Goal: Navigation & Orientation: Find specific page/section

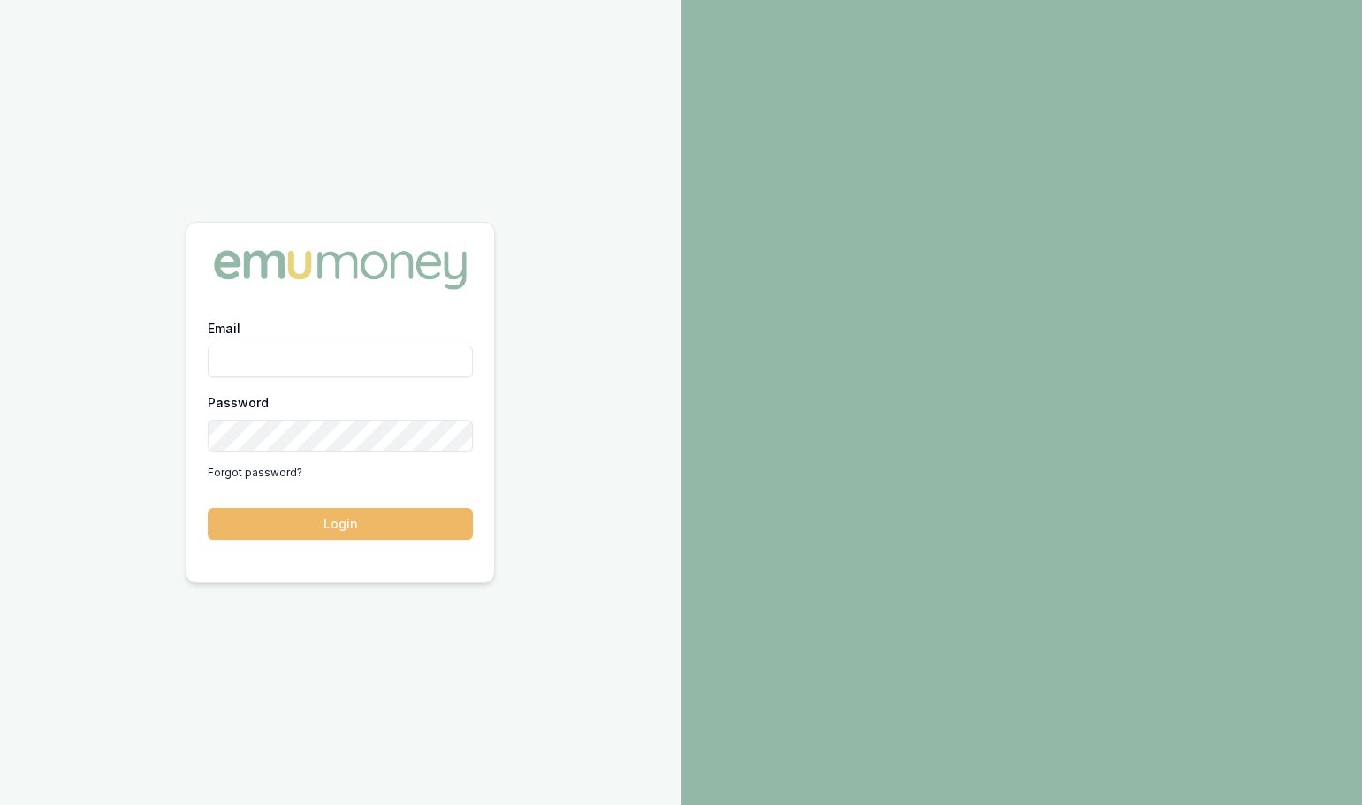
type input "[PERSON_NAME][EMAIL_ADDRESS][PERSON_NAME][DOMAIN_NAME]"
click at [337, 521] on button "Login" at bounding box center [340, 524] width 265 height 32
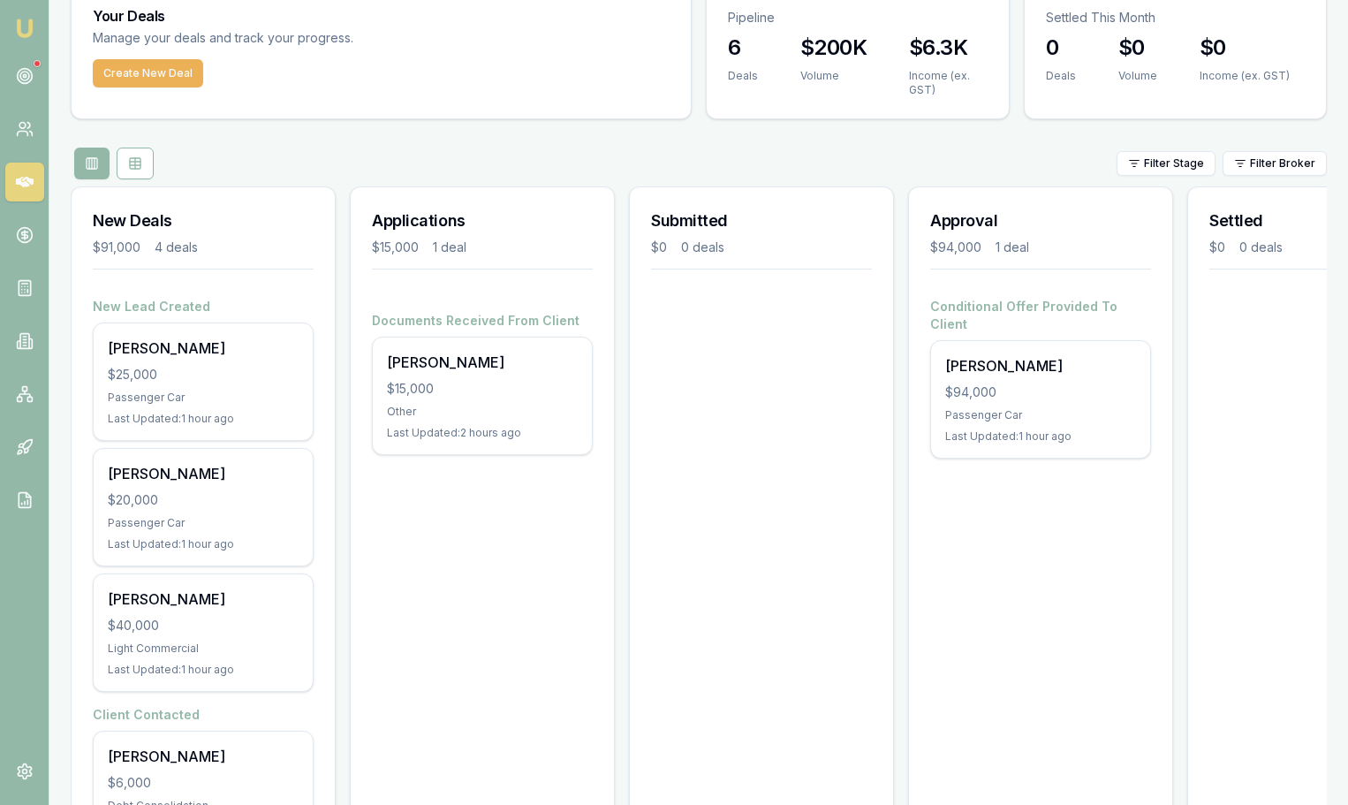
scroll to position [181, 0]
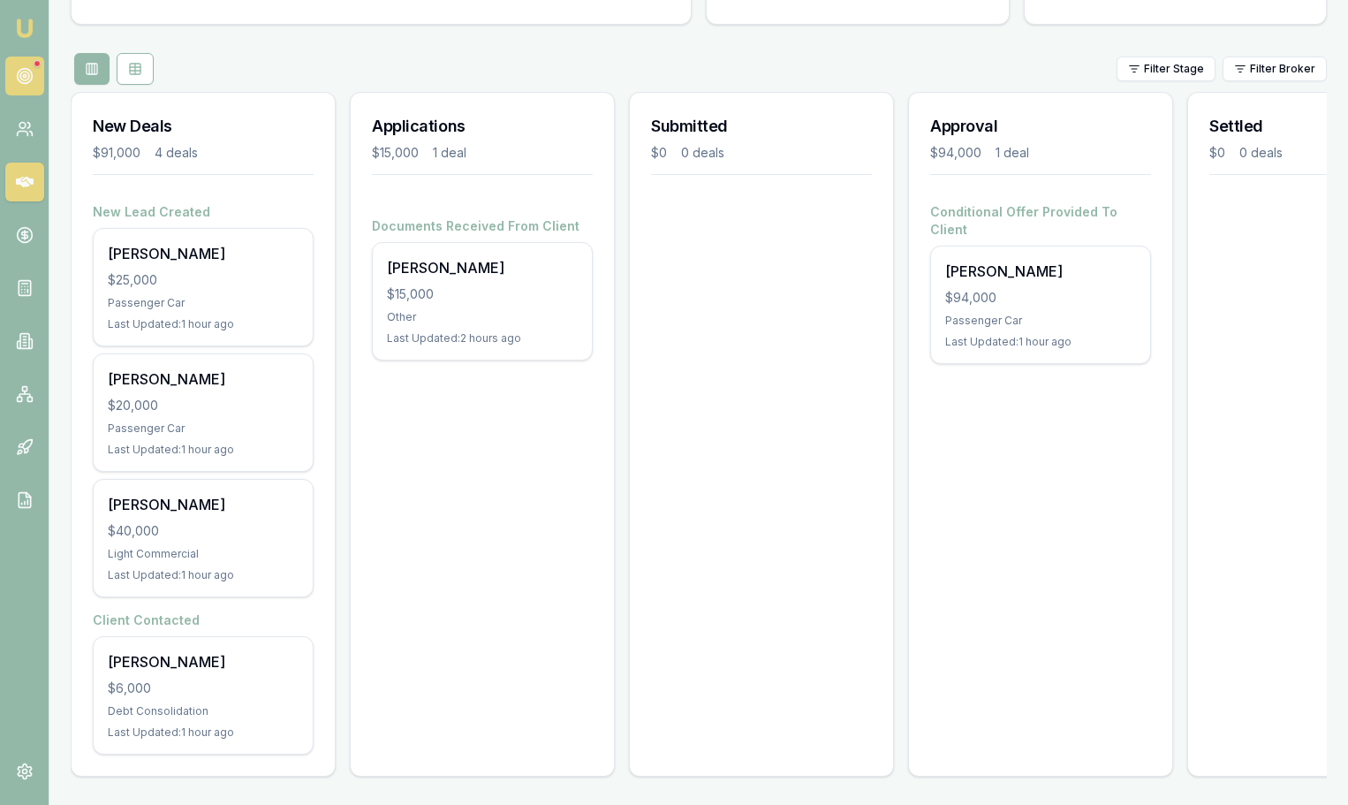
click at [27, 80] on circle at bounding box center [24, 76] width 9 height 9
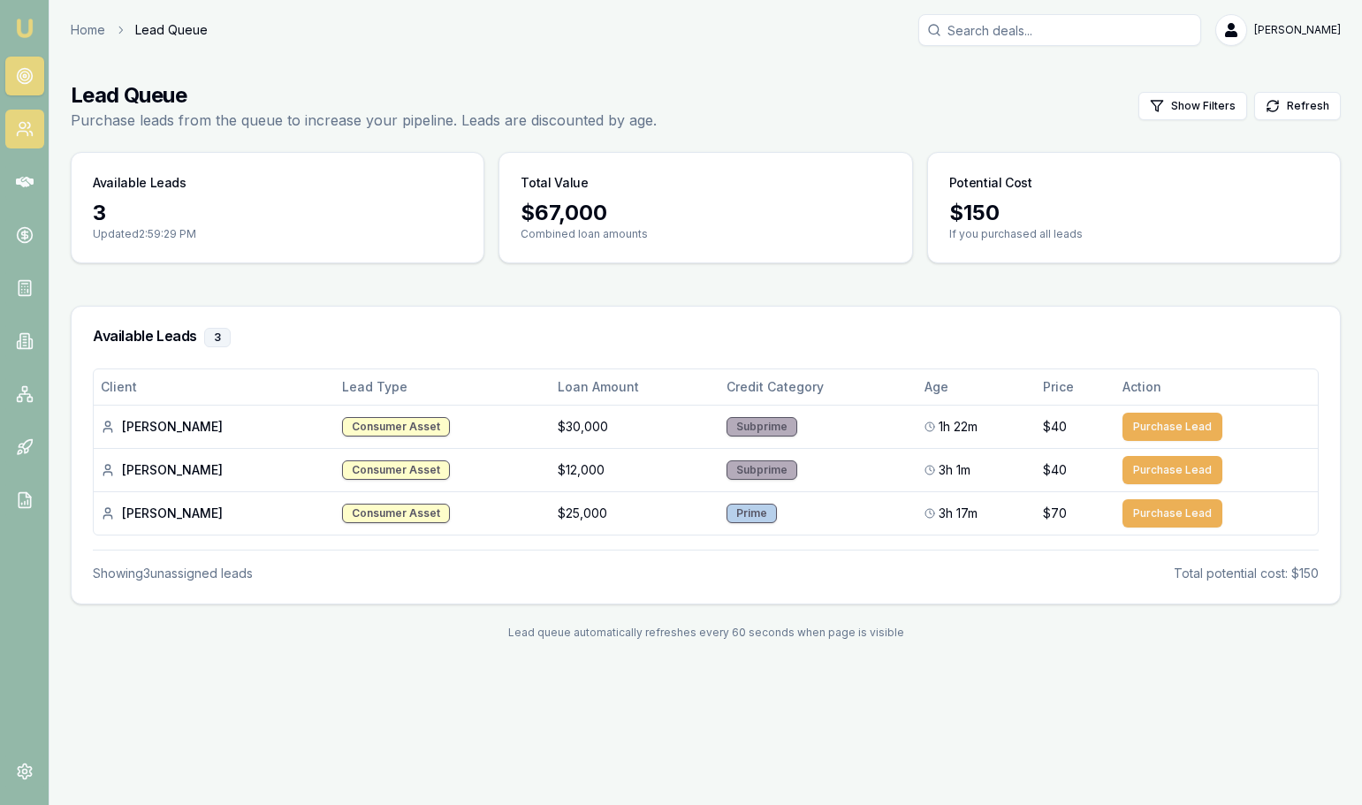
click at [31, 133] on icon at bounding box center [30, 134] width 3 height 4
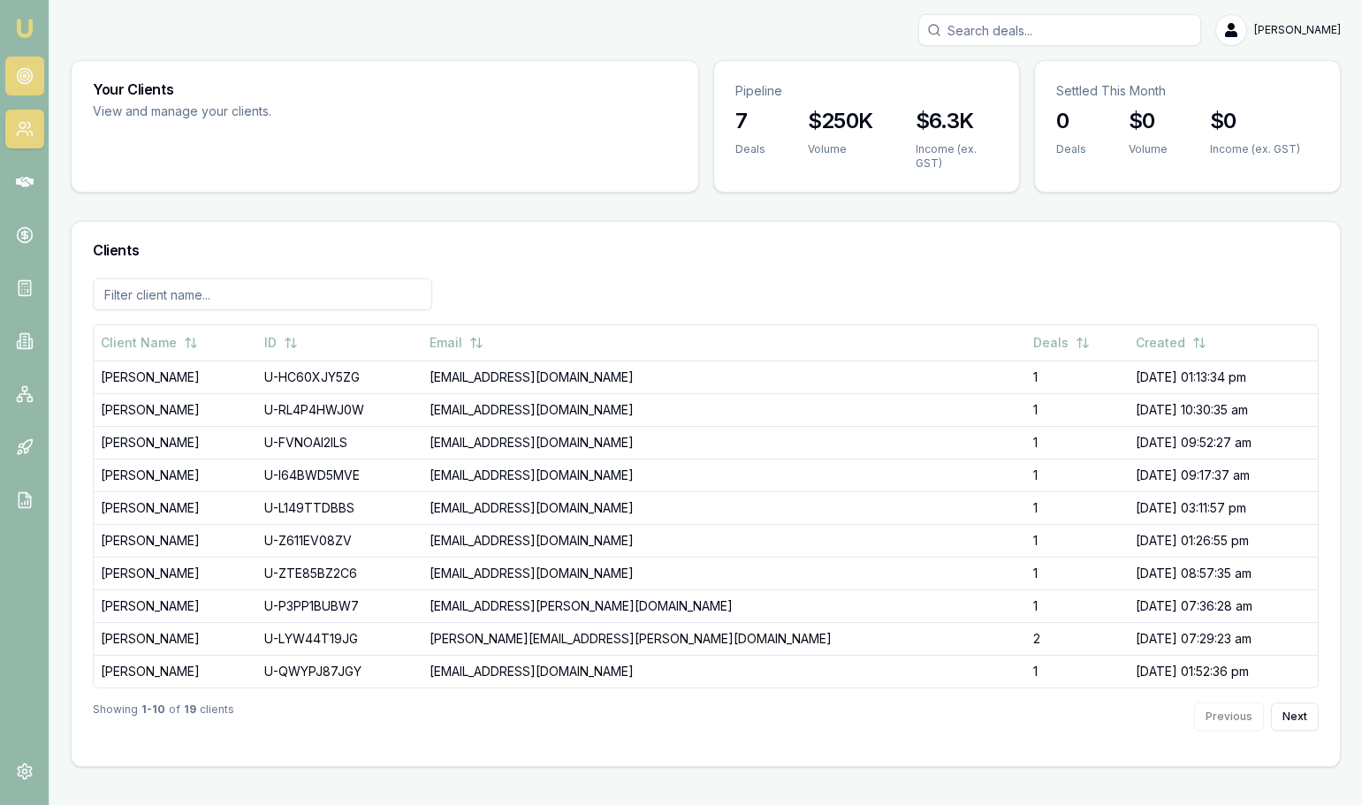
click at [28, 78] on circle at bounding box center [24, 76] width 9 height 9
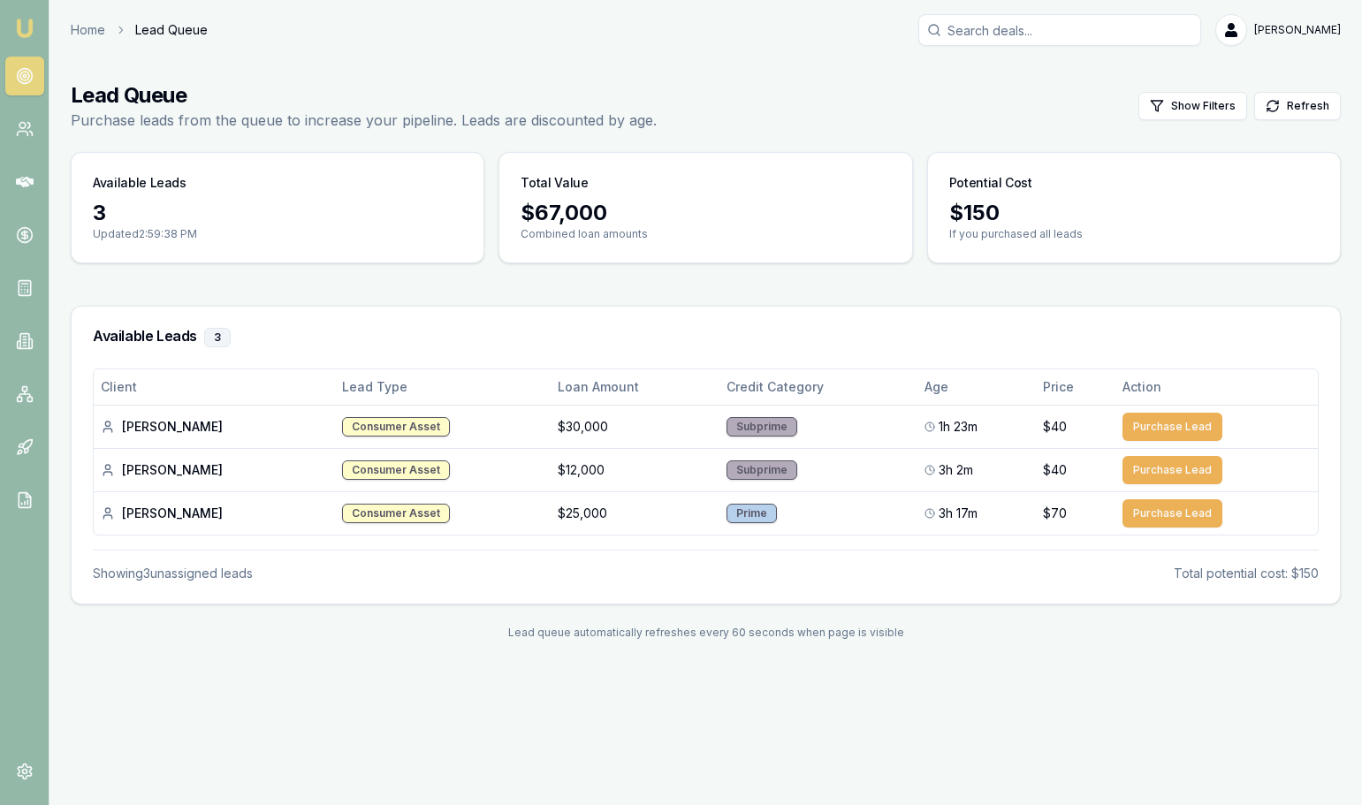
click at [23, 69] on circle at bounding box center [24, 76] width 15 height 15
click at [31, 128] on icon at bounding box center [25, 129] width 18 height 18
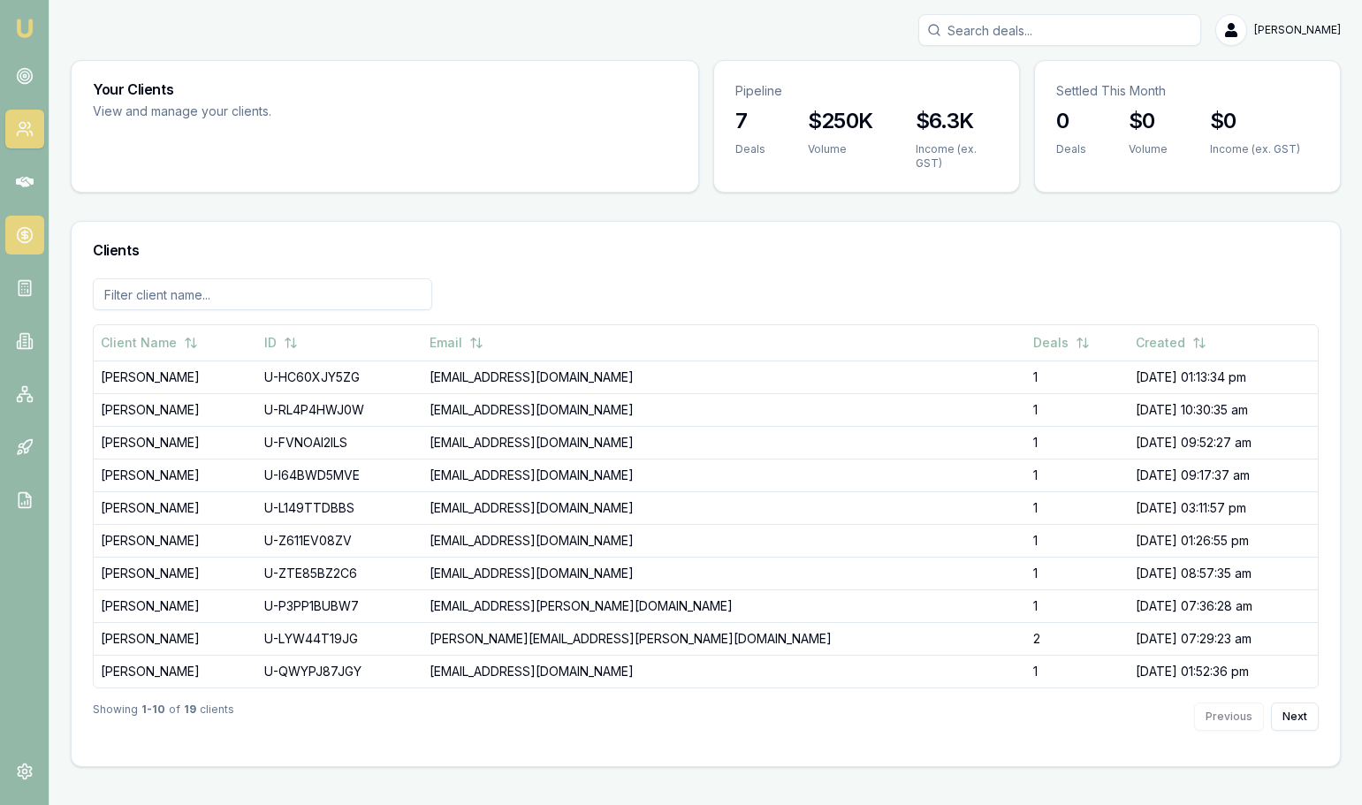
click at [20, 225] on link at bounding box center [24, 235] width 39 height 39
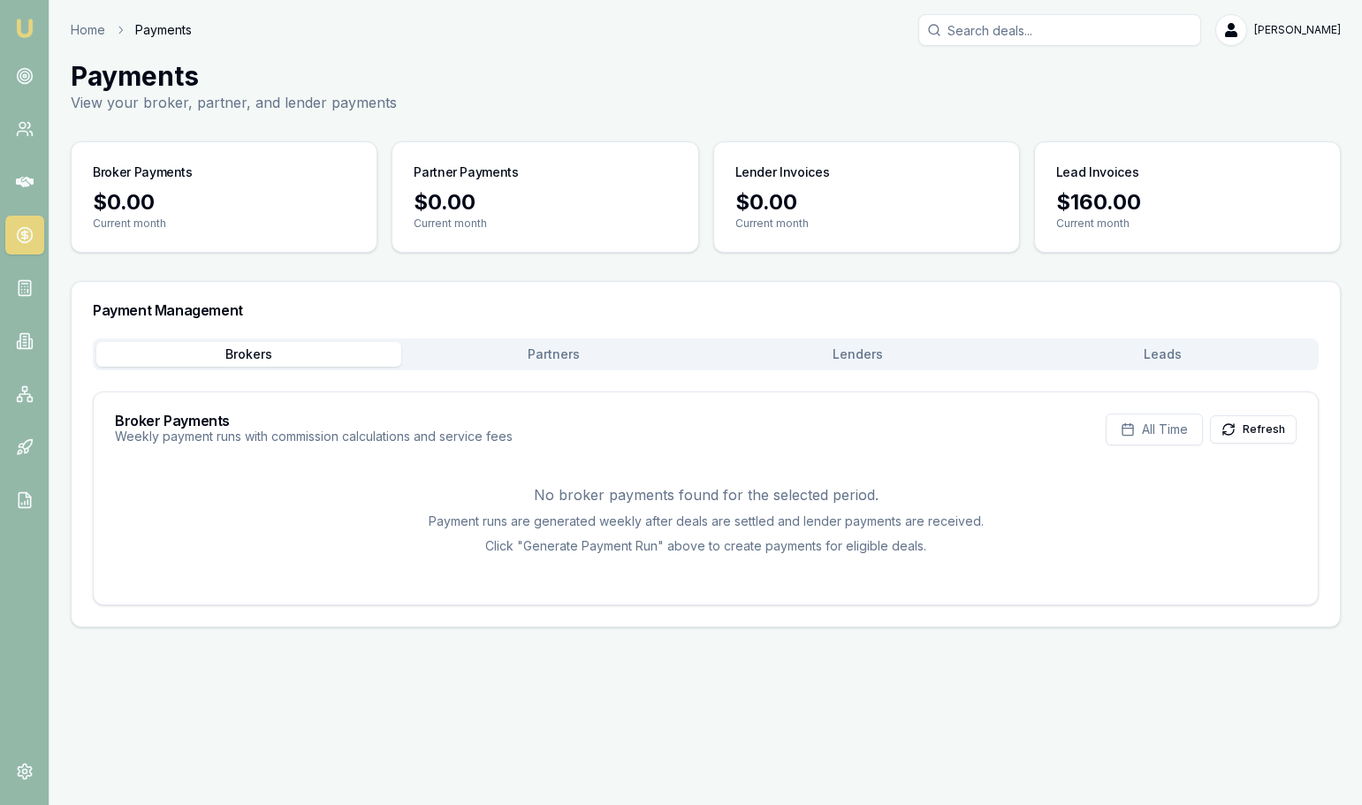
click at [1146, 209] on div "$160.00" at bounding box center [1187, 202] width 262 height 28
click at [1204, 349] on button "Leads" at bounding box center [1162, 354] width 305 height 25
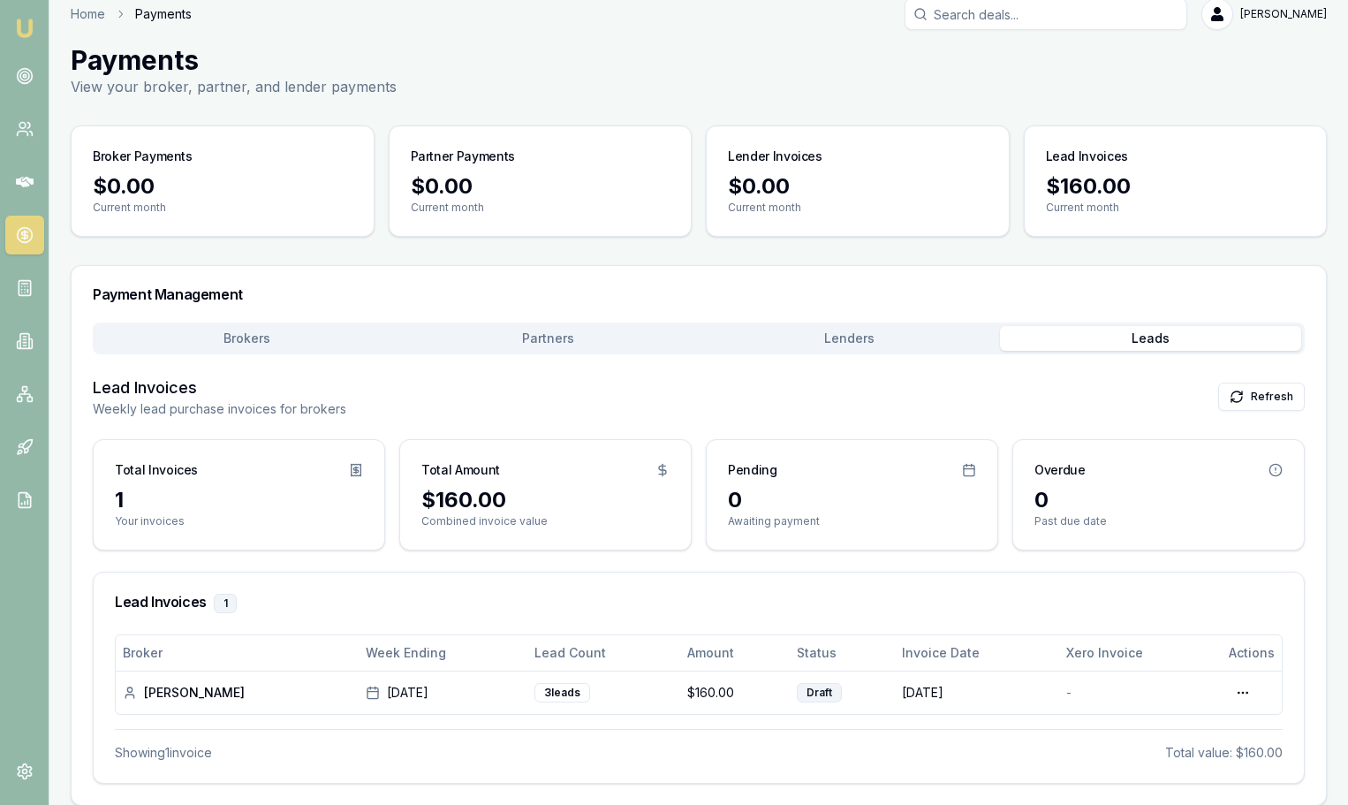
scroll to position [31, 0]
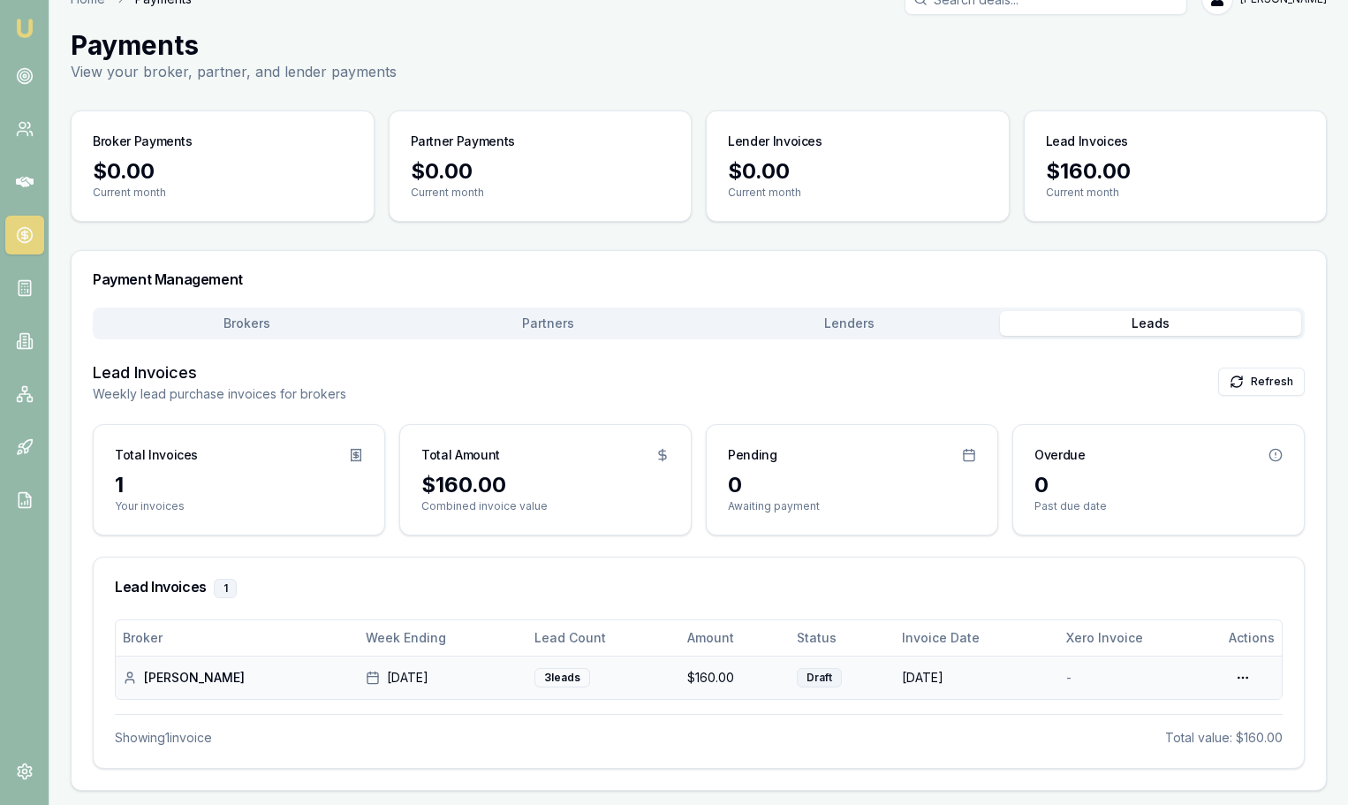
click at [1261, 683] on td at bounding box center [1252, 677] width 60 height 43
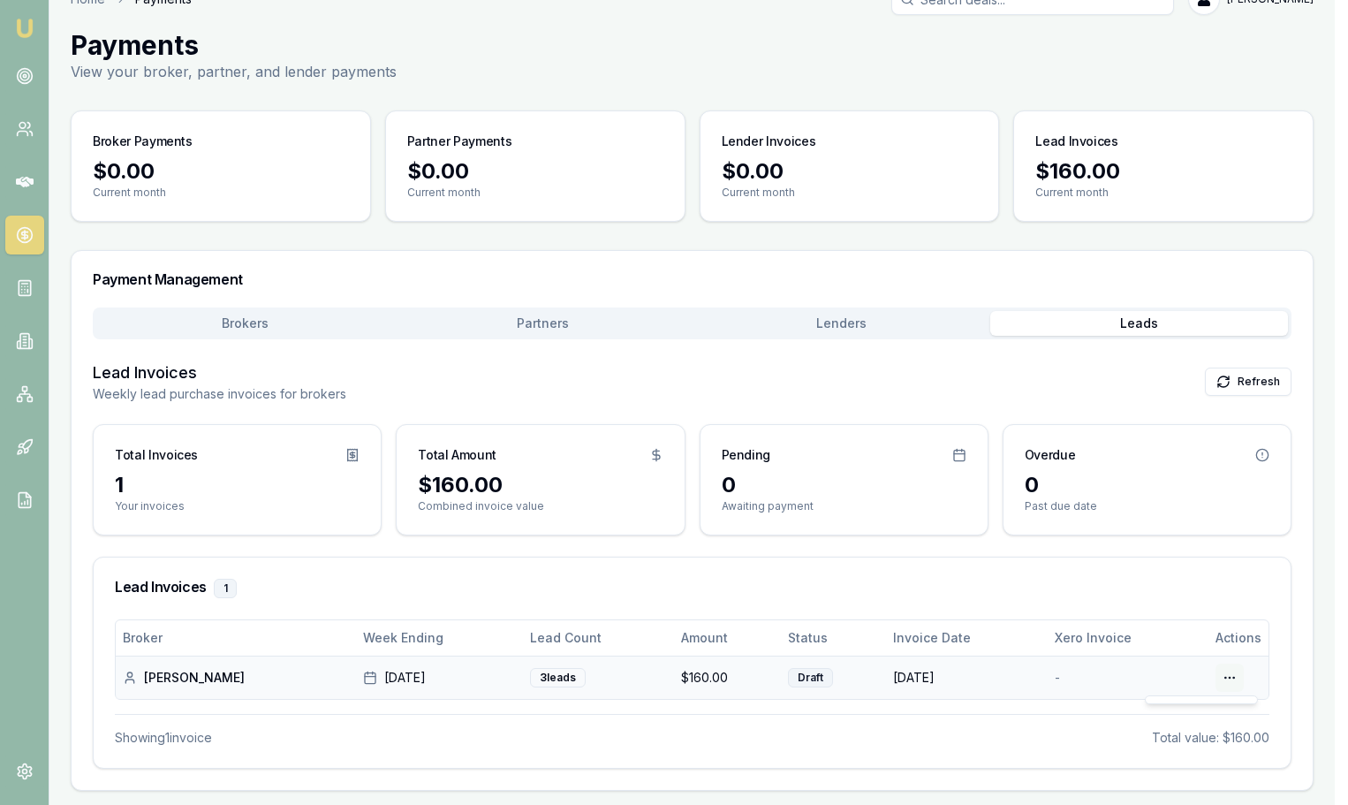
click at [1249, 680] on html "Emu Broker Home Payments Jack Armstrong Toggle Menu Payments View your broker, …" at bounding box center [674, 371] width 1348 height 805
click at [1249, 673] on html "Emu Broker Home Payments Jack Armstrong Toggle Menu Payments View your broker, …" at bounding box center [681, 371] width 1362 height 805
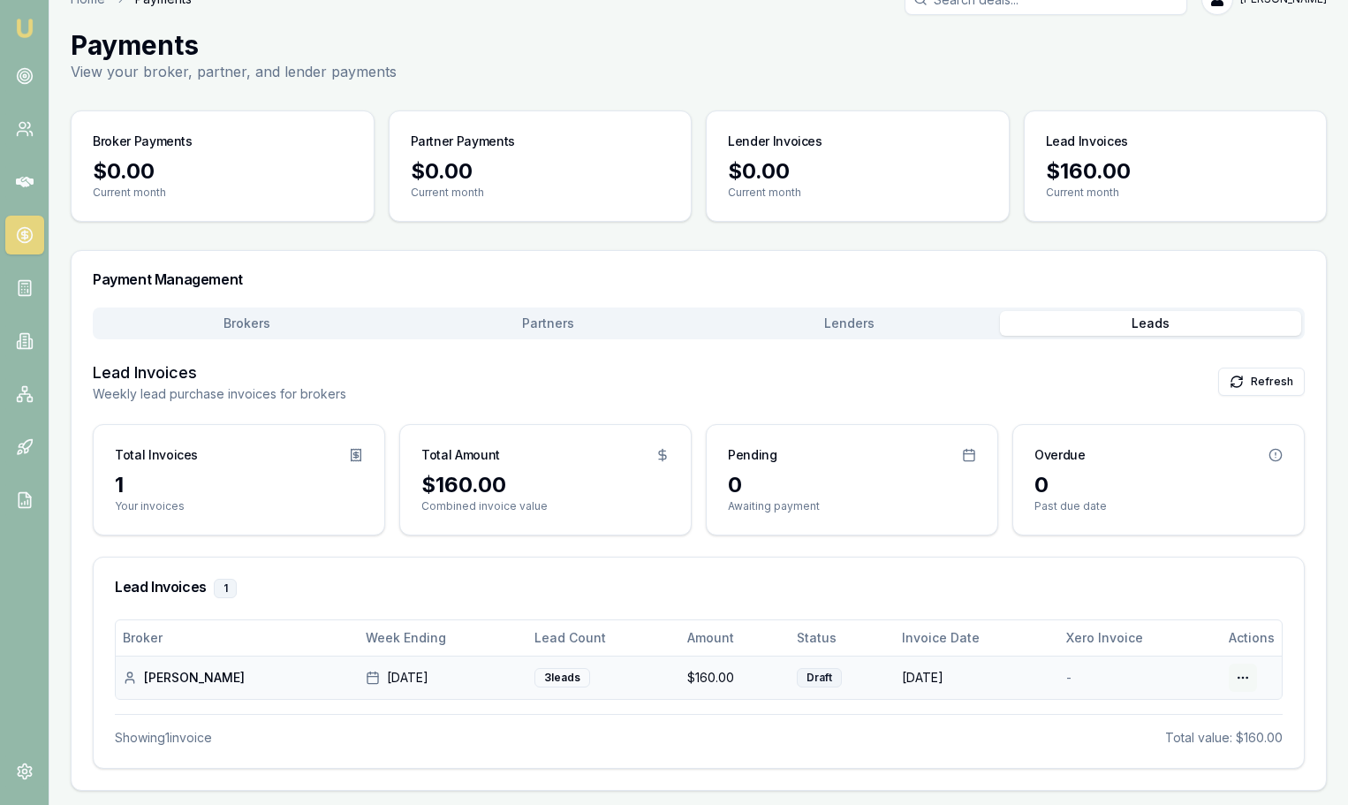
click at [1247, 676] on html "Emu Broker Home Payments Jack Armstrong Toggle Menu Payments View your broker, …" at bounding box center [674, 371] width 1348 height 805
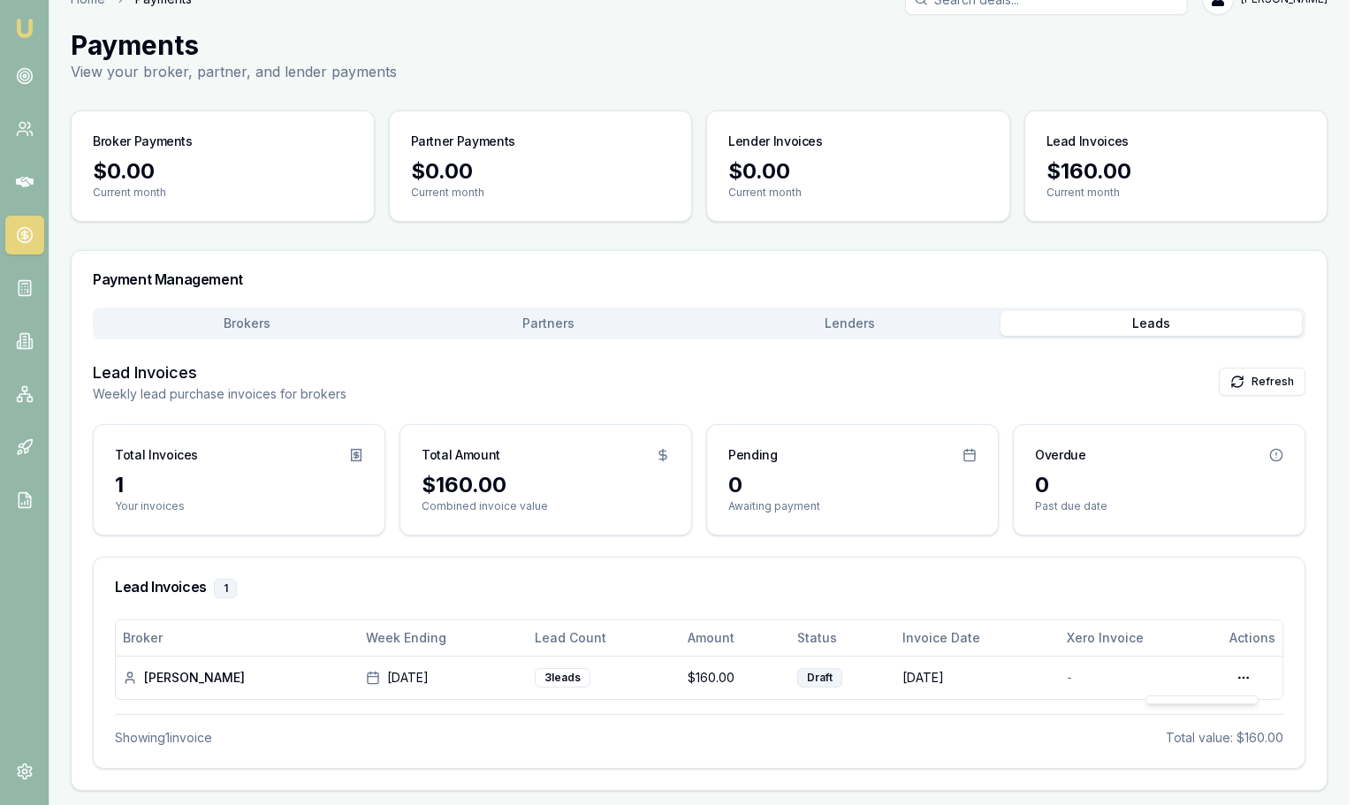
click at [1215, 702] on div at bounding box center [1201, 699] width 113 height 9
click at [809, 735] on html "Emu Broker Home Payments Jack Armstrong Toggle Menu Payments View your broker, …" at bounding box center [681, 371] width 1362 height 805
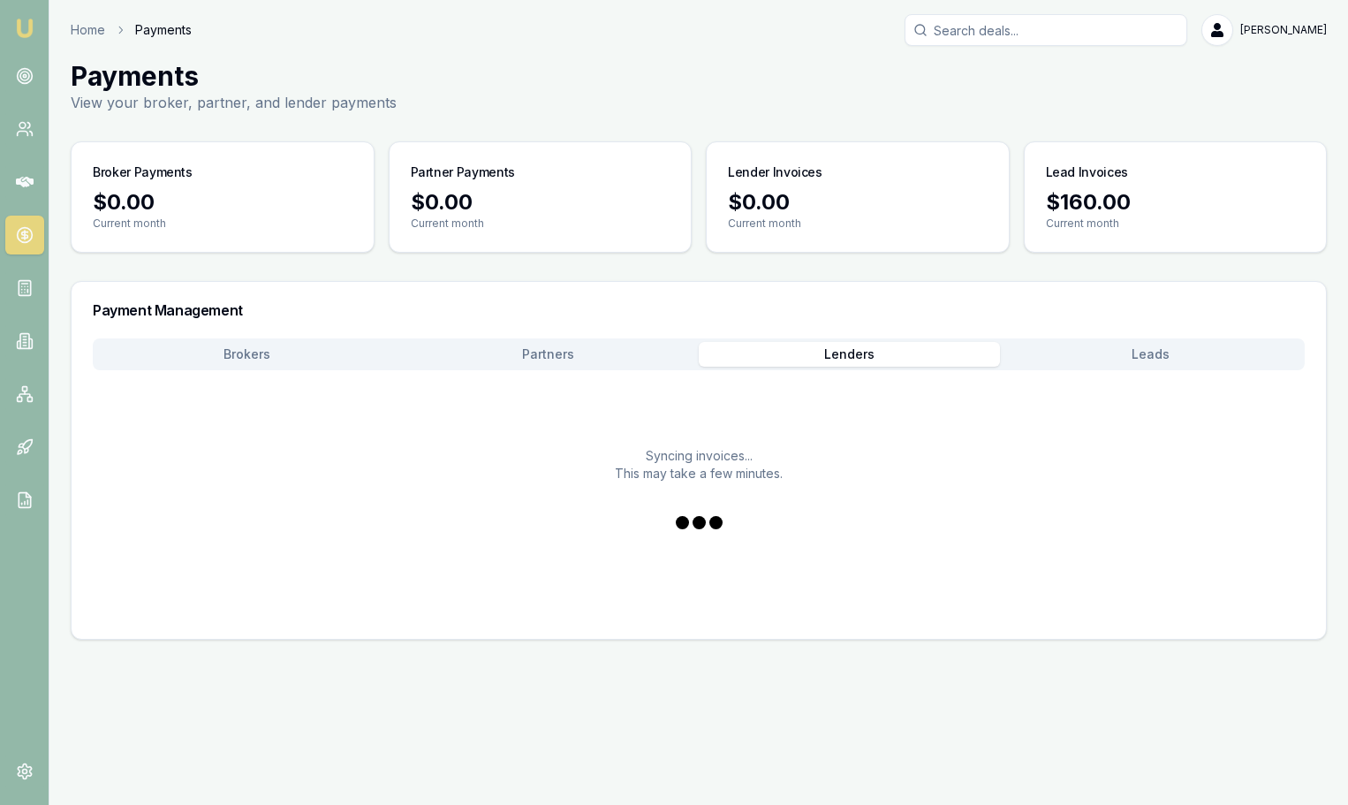
click at [848, 332] on div "Payment Management Brokers Partners Lenders Leads Syncing invoices... This may …" at bounding box center [699, 460] width 1257 height 359
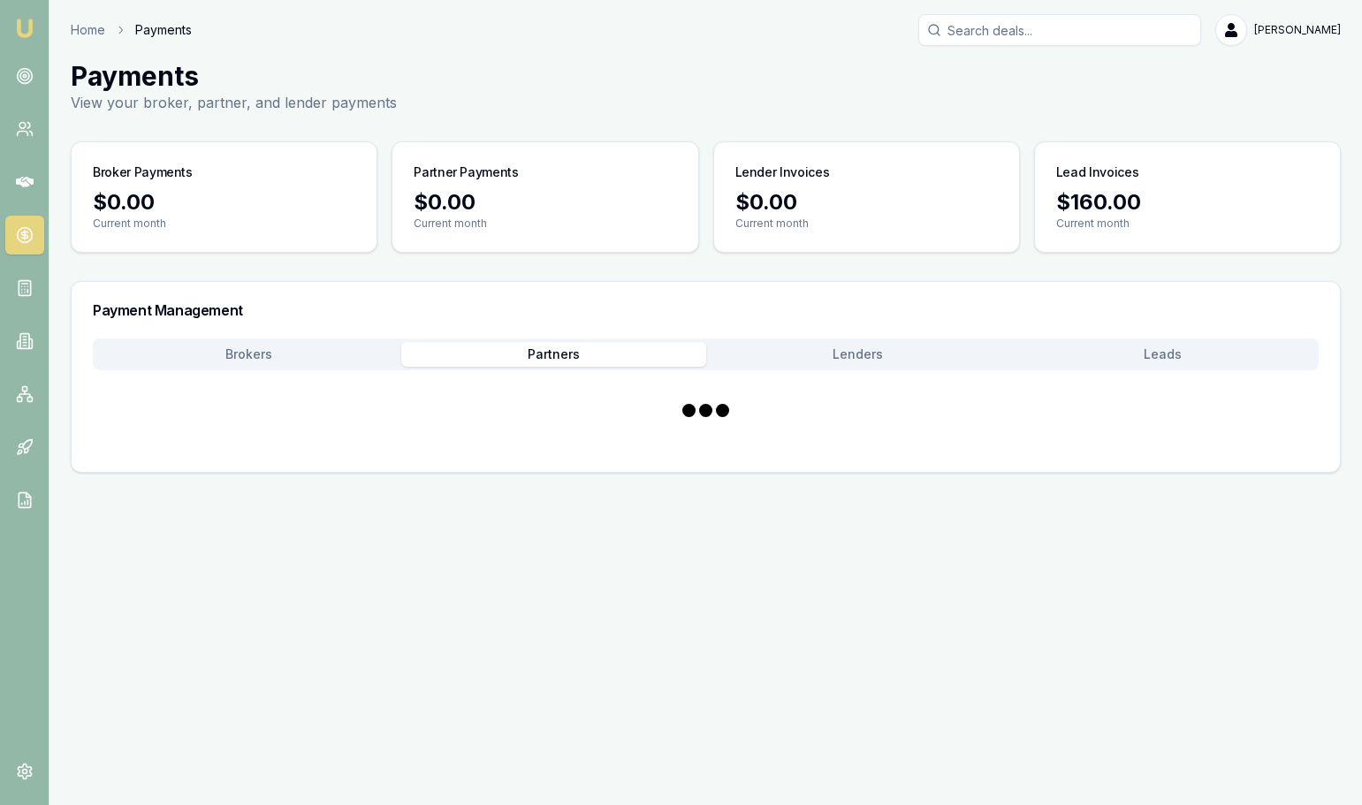
click at [588, 362] on button "Partners" at bounding box center [553, 354] width 305 height 25
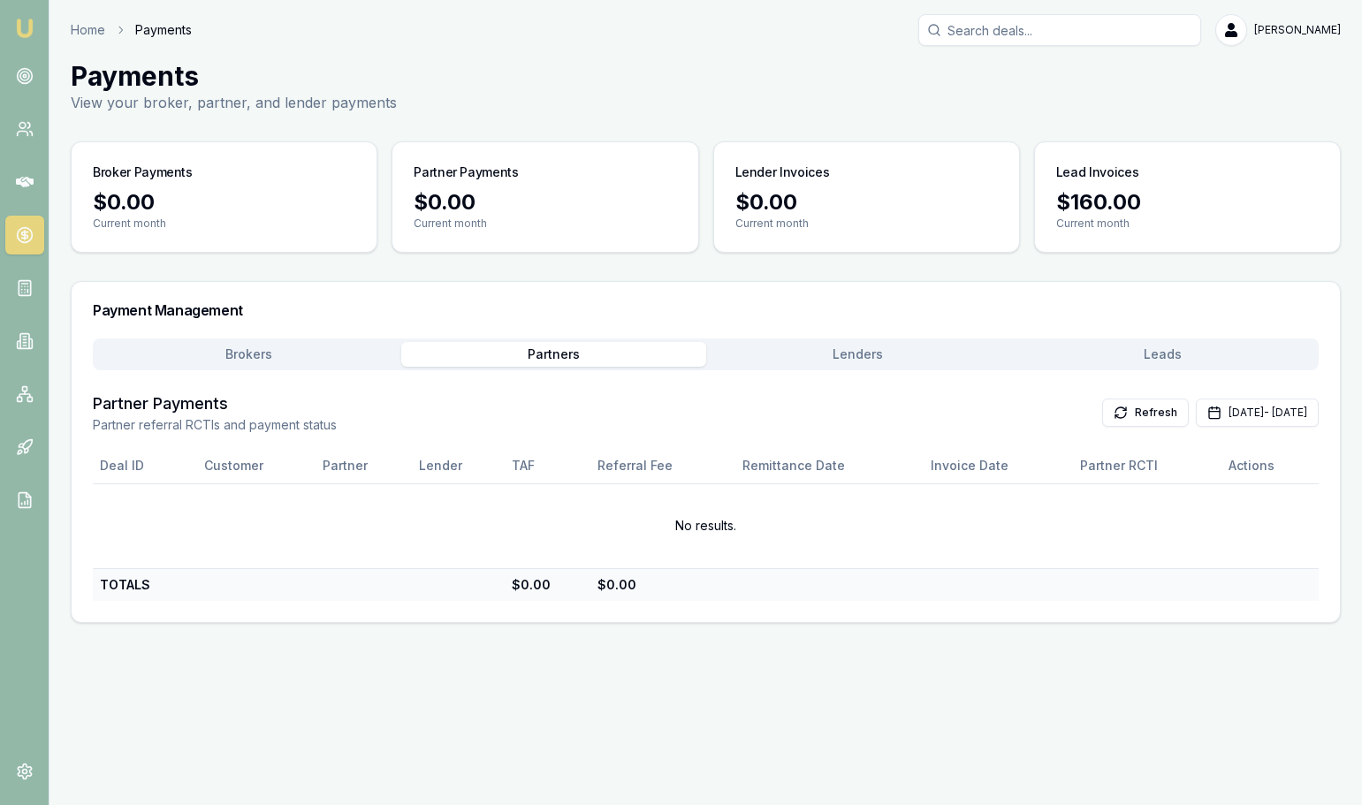
click at [229, 353] on button "Brokers" at bounding box center [248, 354] width 305 height 25
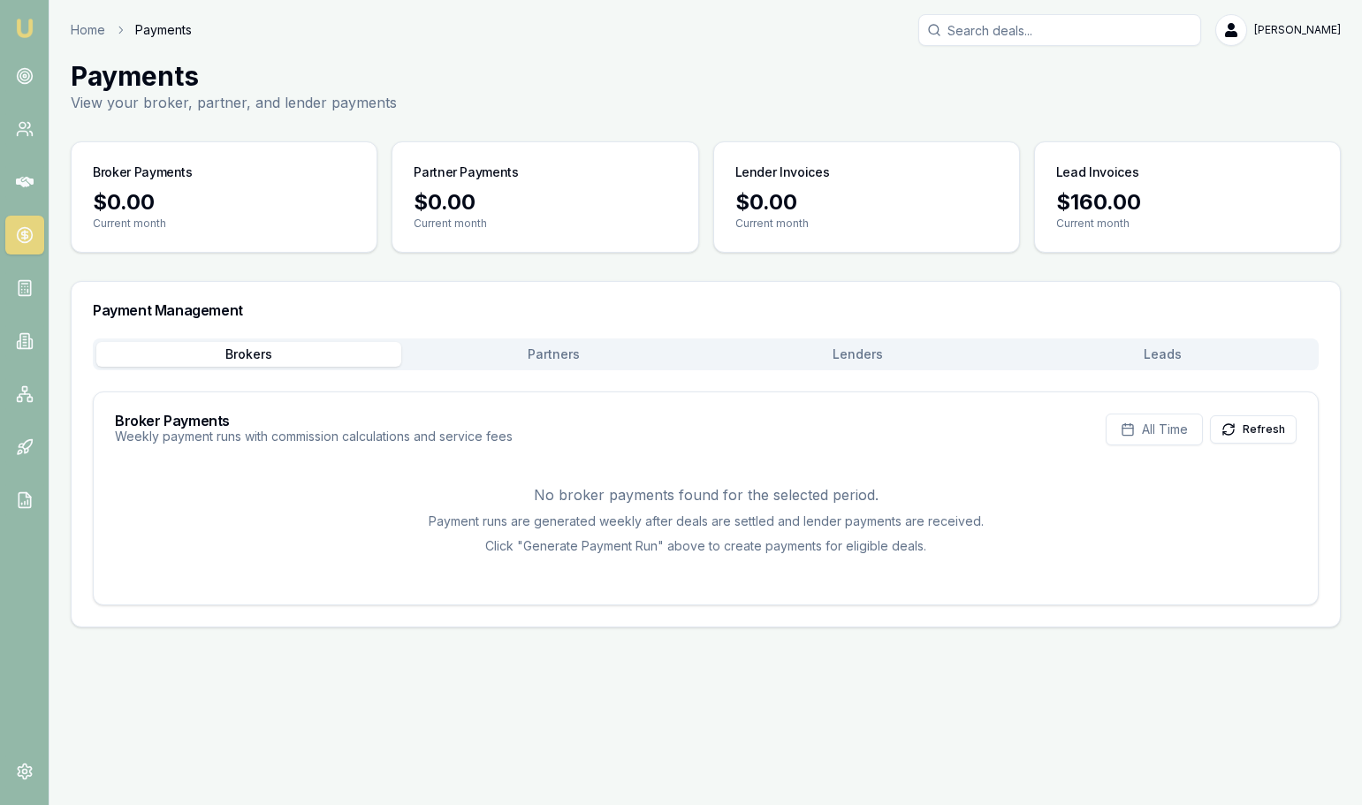
click at [1183, 355] on button "Leads" at bounding box center [1162, 354] width 305 height 25
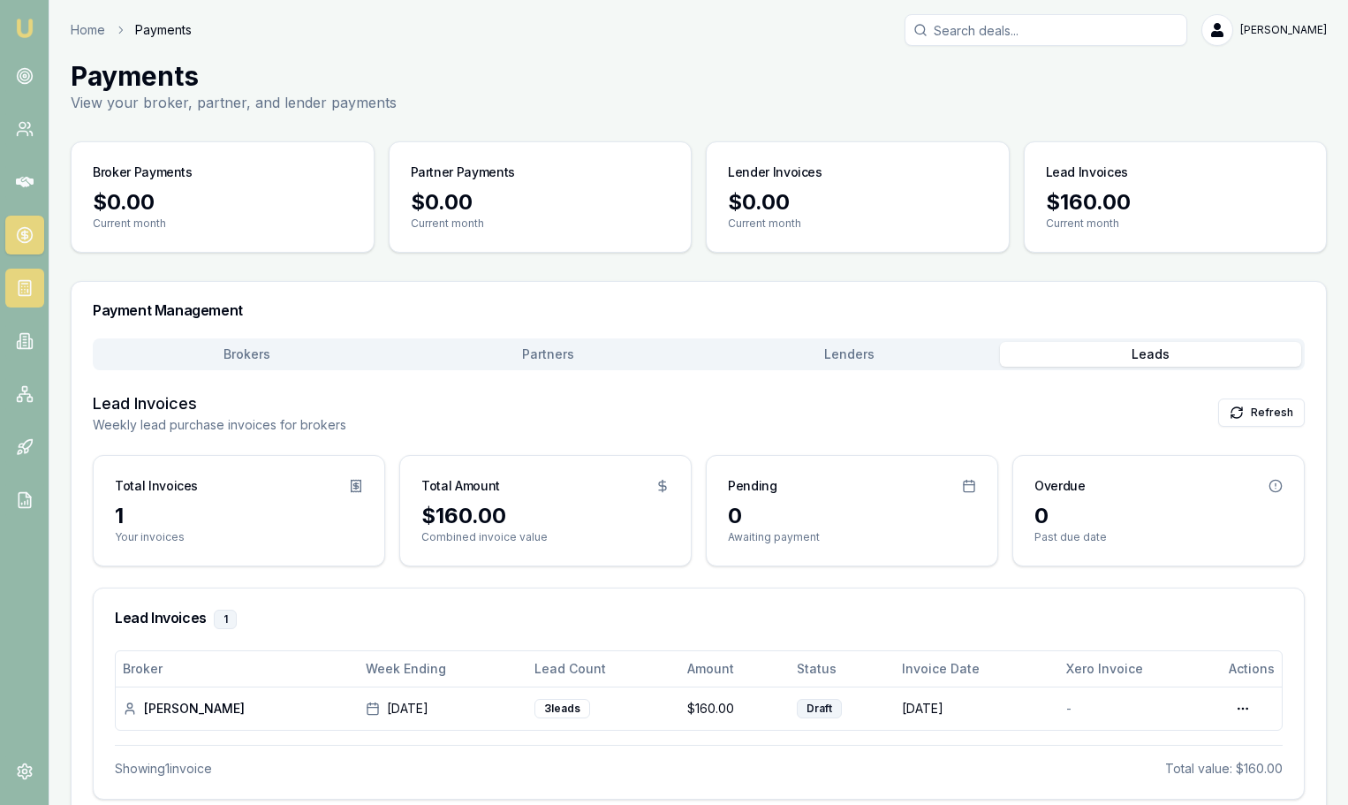
click at [23, 294] on icon at bounding box center [25, 288] width 18 height 18
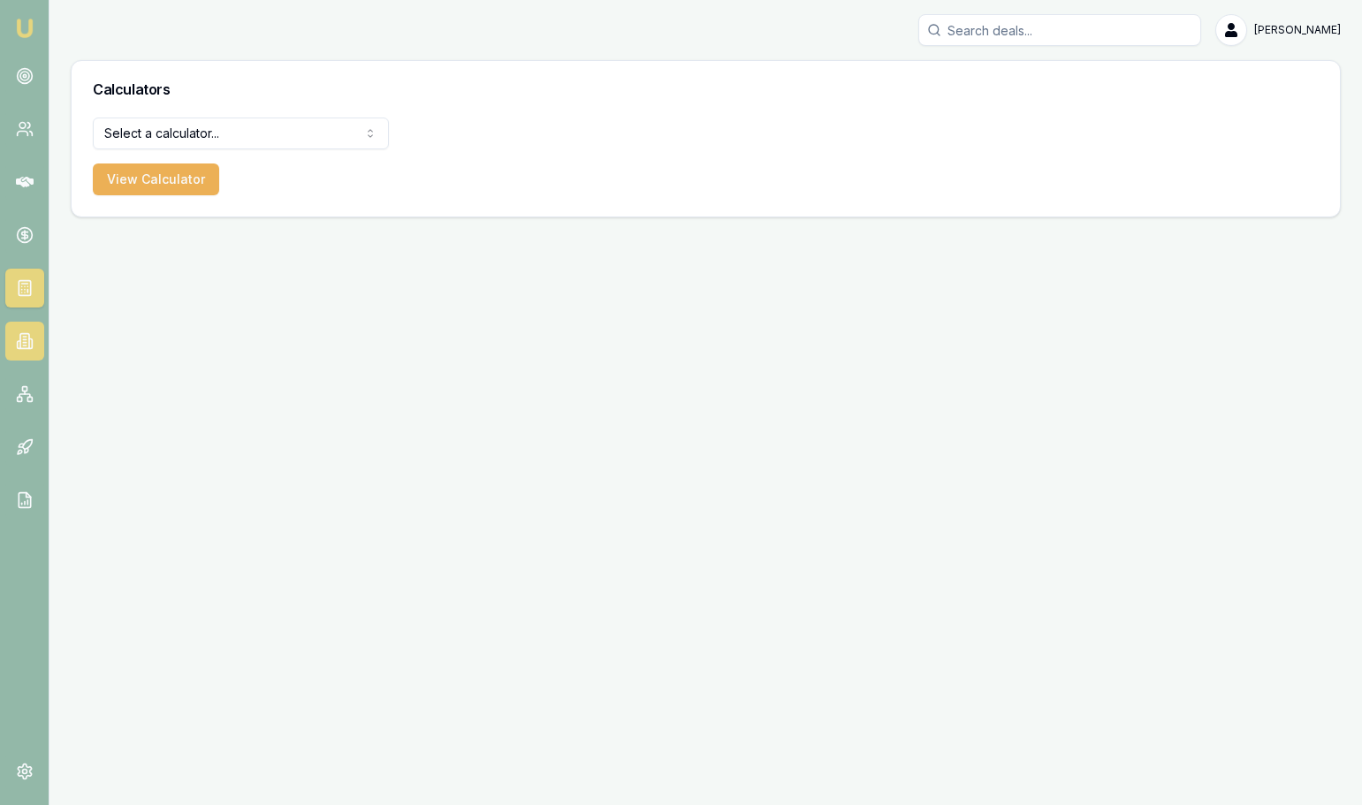
click at [19, 344] on icon at bounding box center [25, 341] width 18 height 18
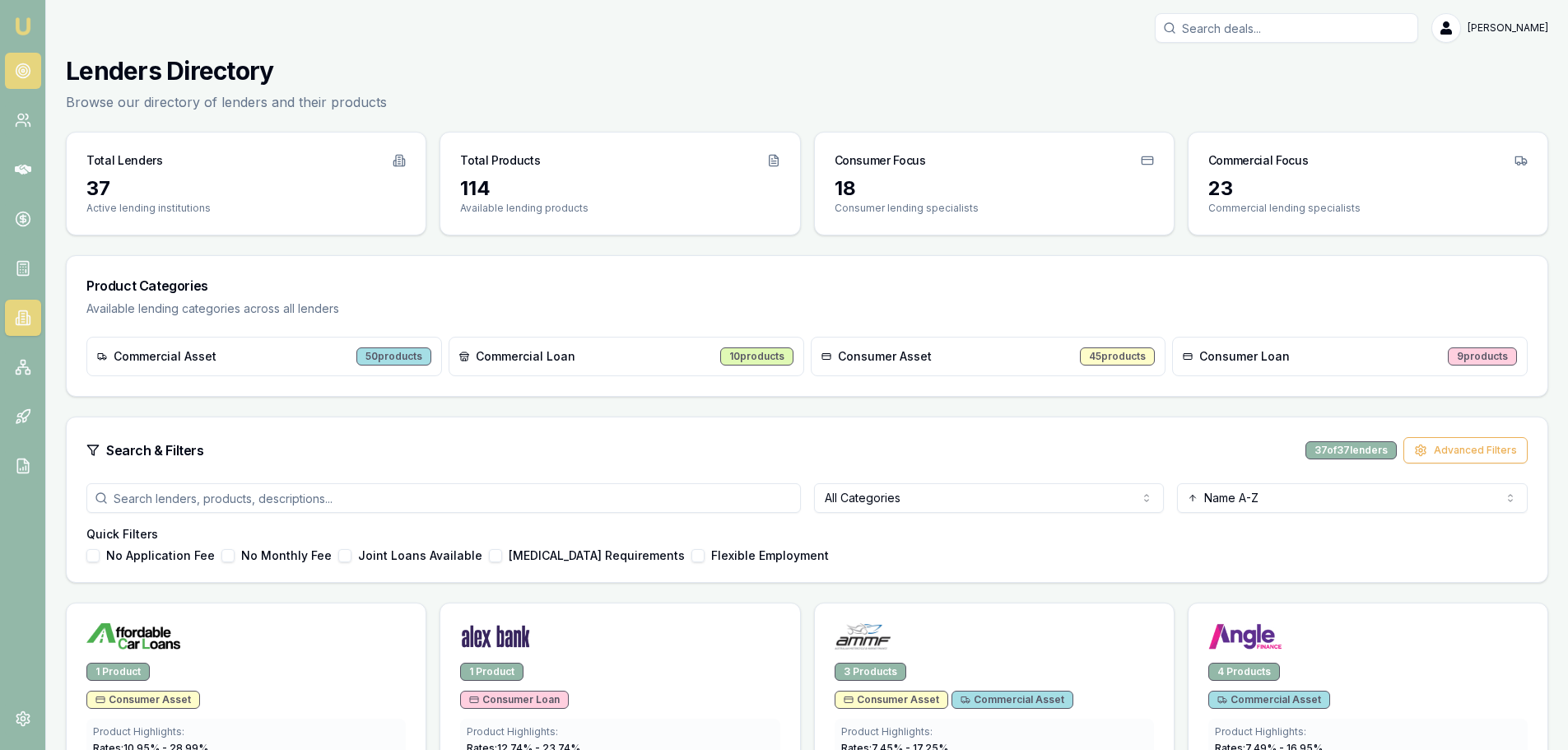
click at [18, 67] on icon at bounding box center [23, 71] width 17 height 17
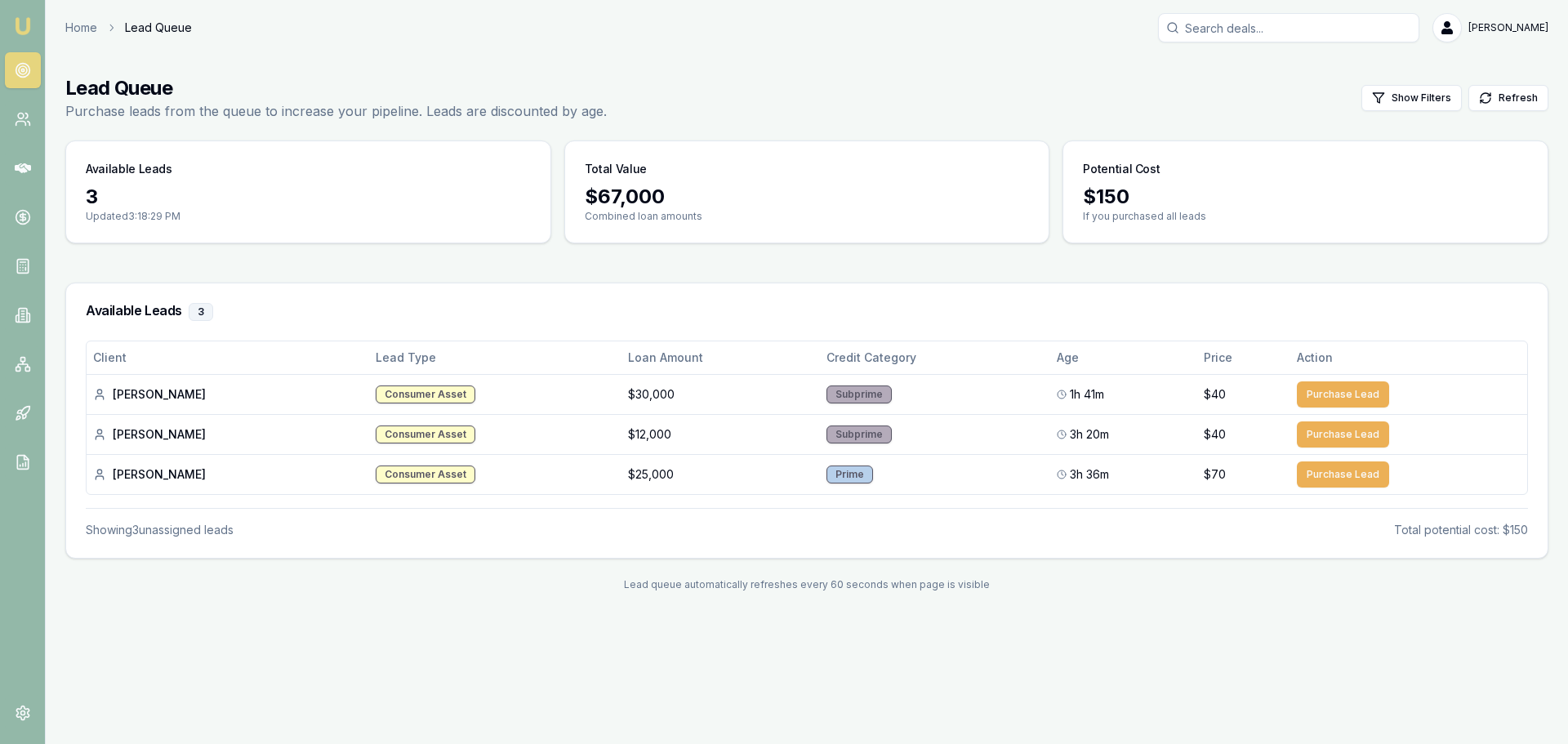
click at [63, 26] on header "Home Lead Queue Jack Armstrong Toggle Menu" at bounding box center [806, 28] width 1522 height 30
click at [80, 31] on link "Home" at bounding box center [81, 28] width 31 height 17
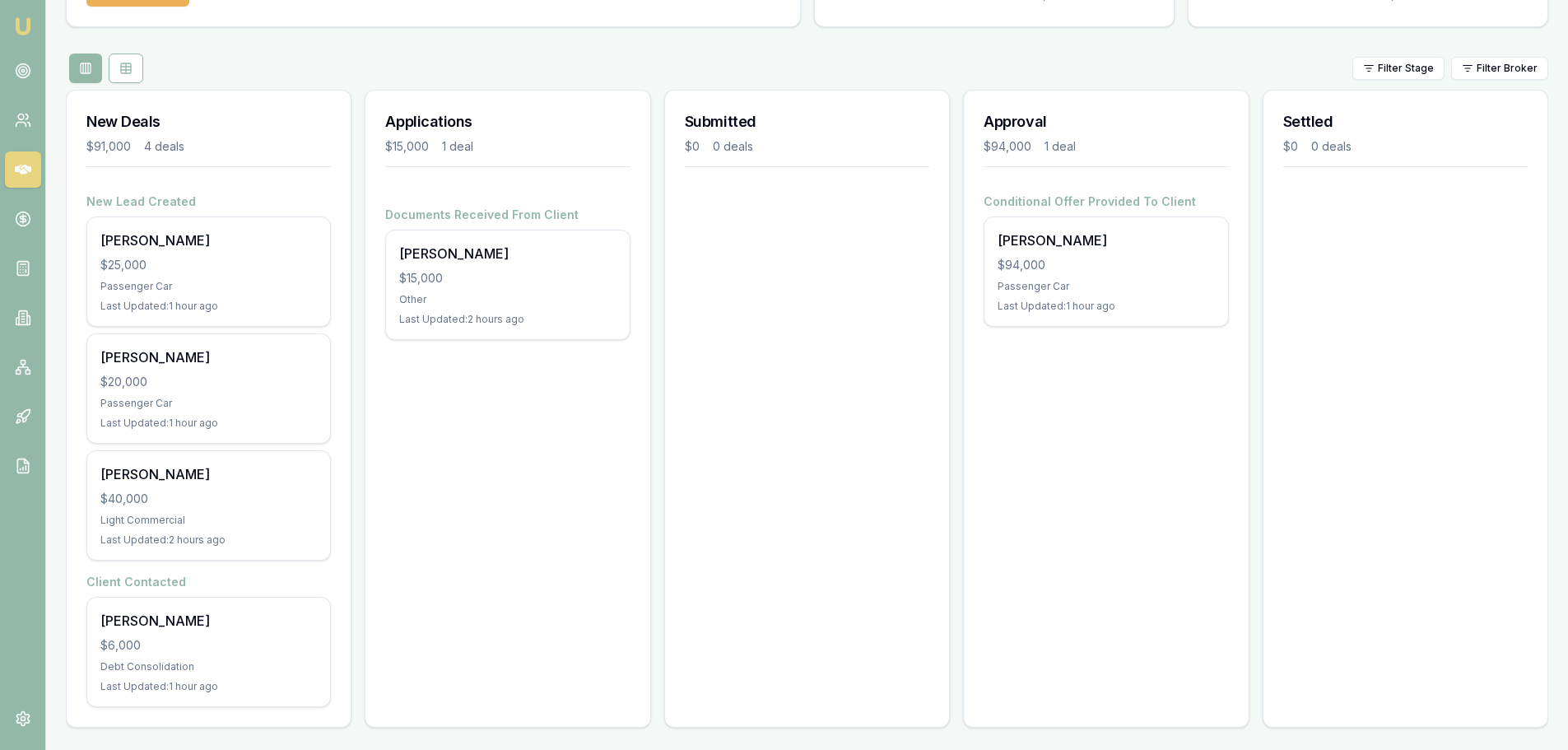
scroll to position [147, 0]
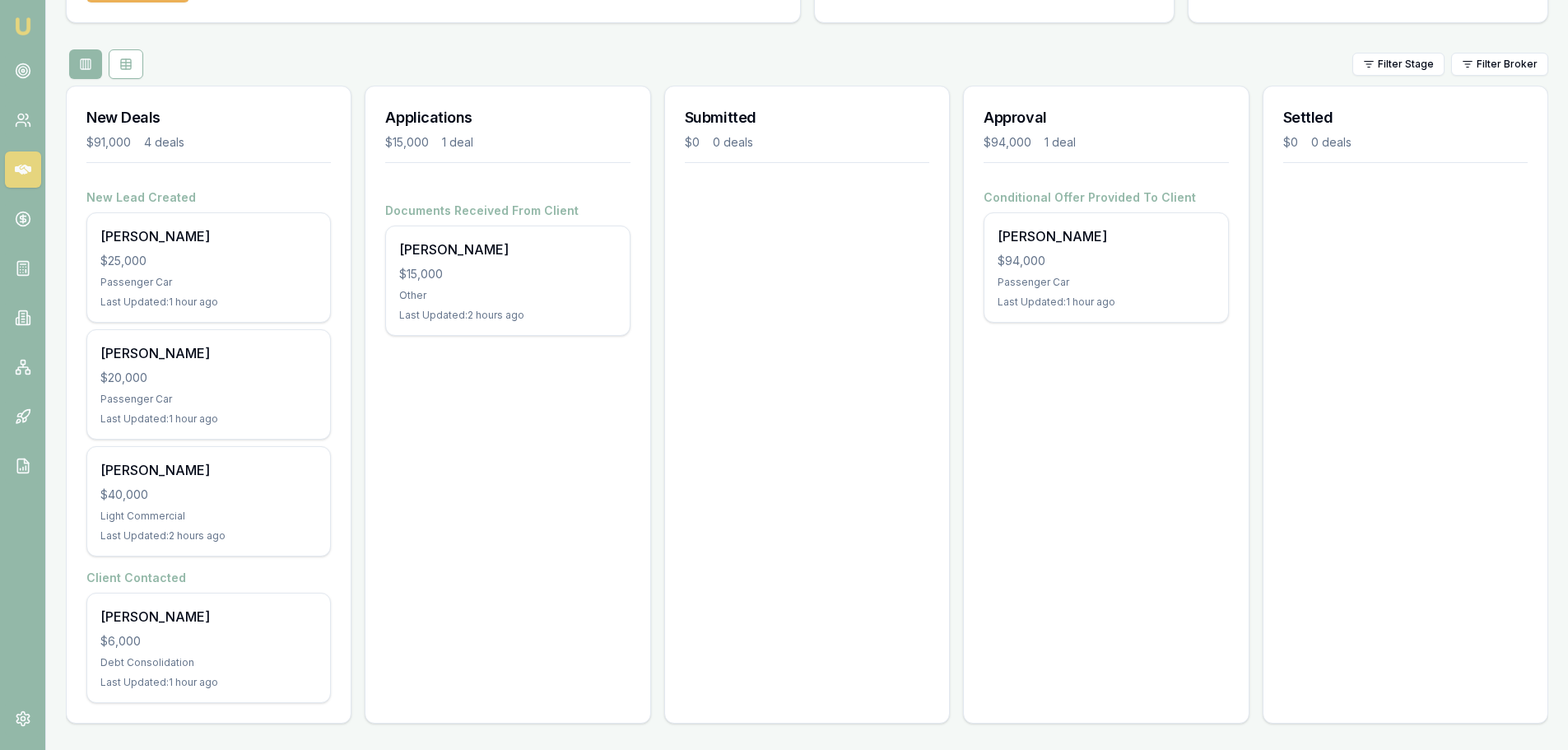
drag, startPoint x: 867, startPoint y: 371, endPoint x: 858, endPoint y: 369, distance: 9.2
click at [865, 371] on div "Submitted $0 0 deals" at bounding box center [807, 404] width 286 height 638
